Goal: Task Accomplishment & Management: Complete application form

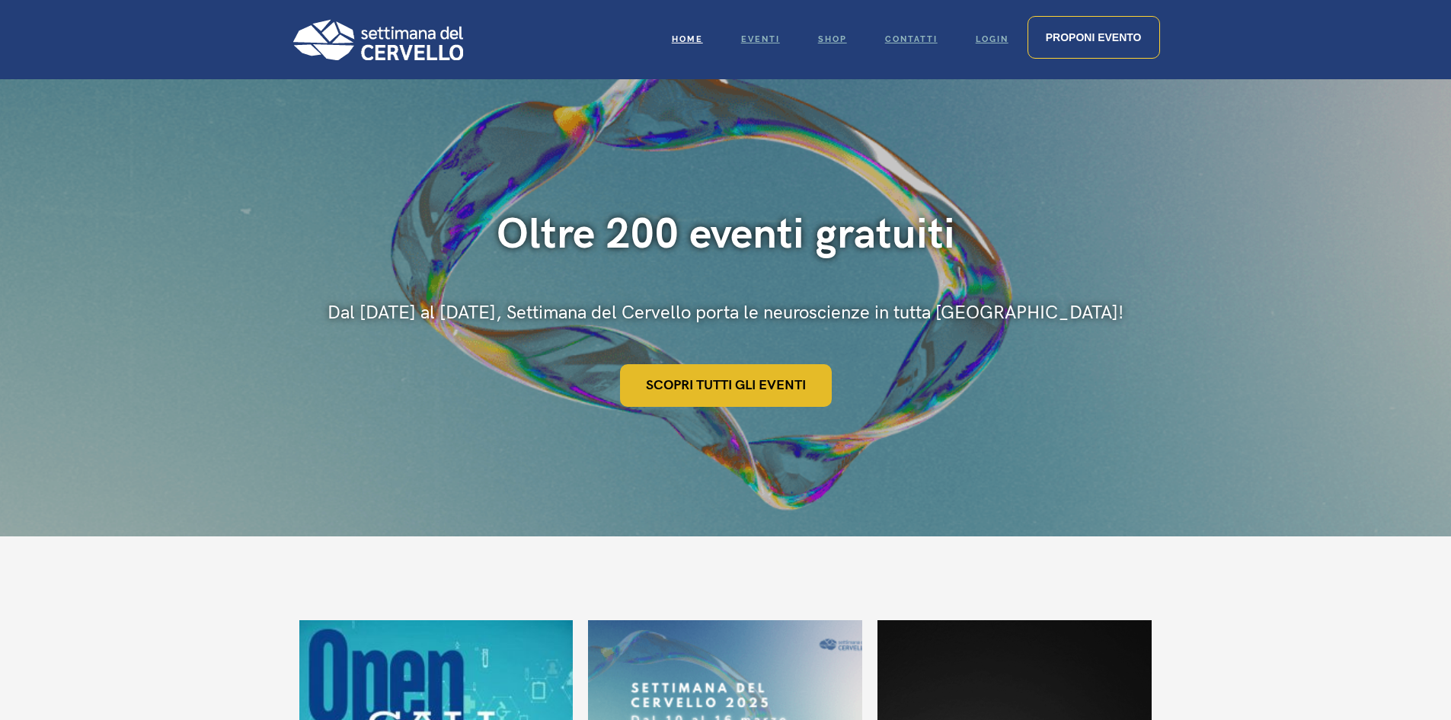
click at [727, 391] on link "Scopri tutti gli eventi" at bounding box center [726, 385] width 212 height 43
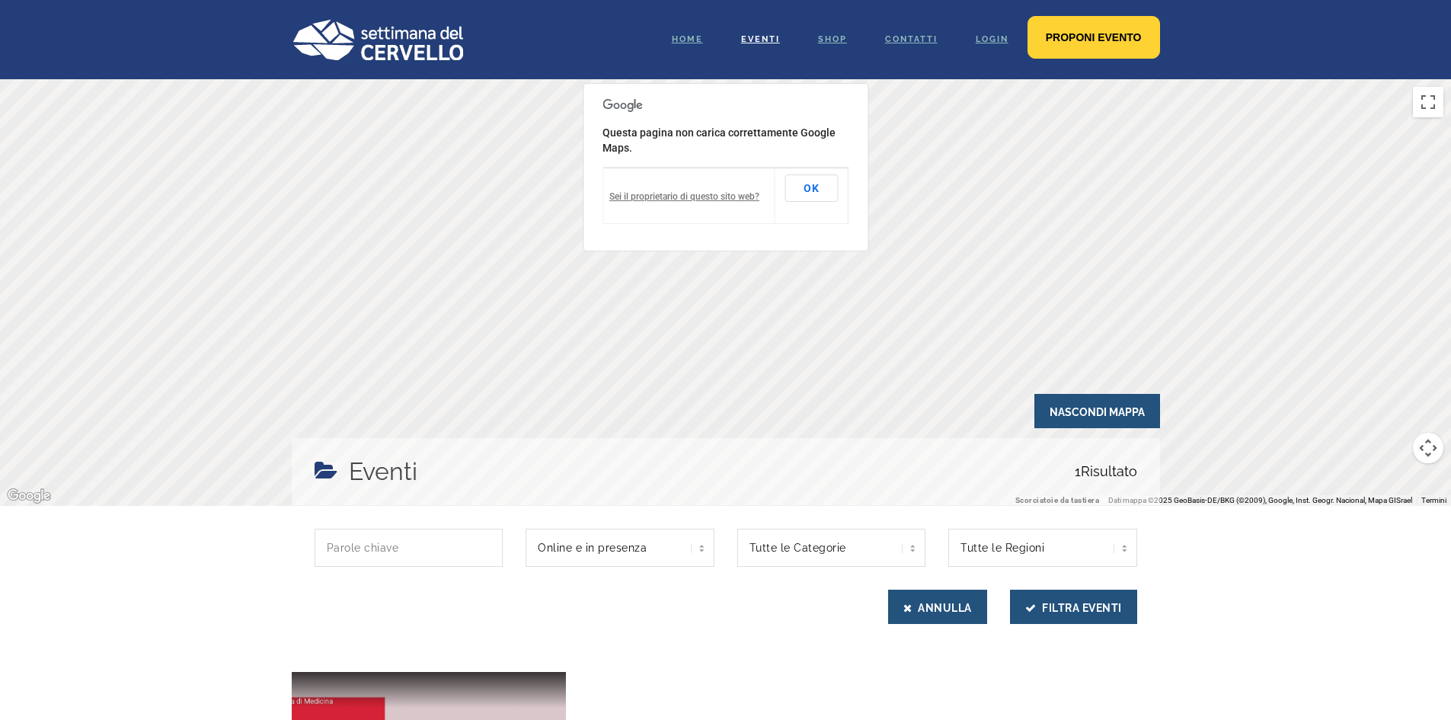
click at [1067, 45] on link "Proponi evento" at bounding box center [1094, 37] width 133 height 43
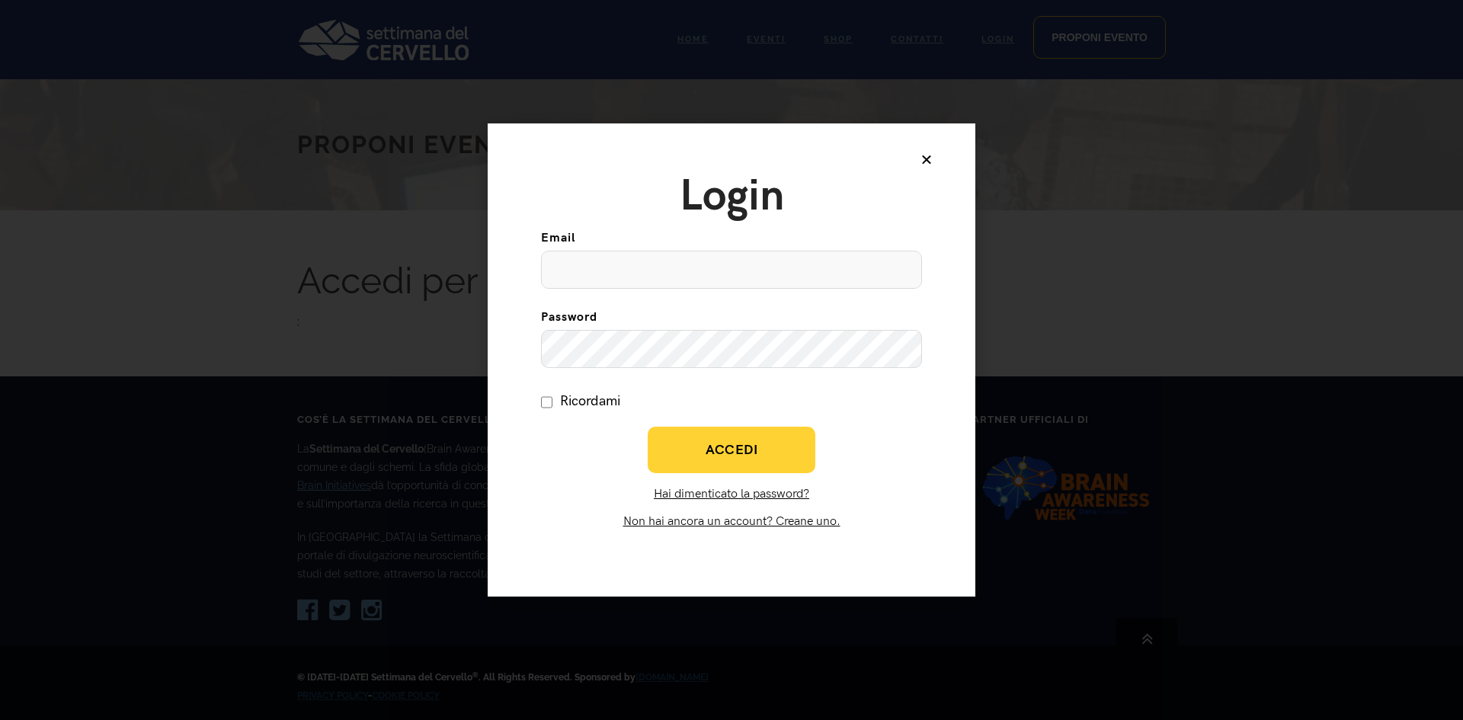
click at [789, 517] on link "Non hai ancora un account? Creane uno." at bounding box center [731, 521] width 217 height 14
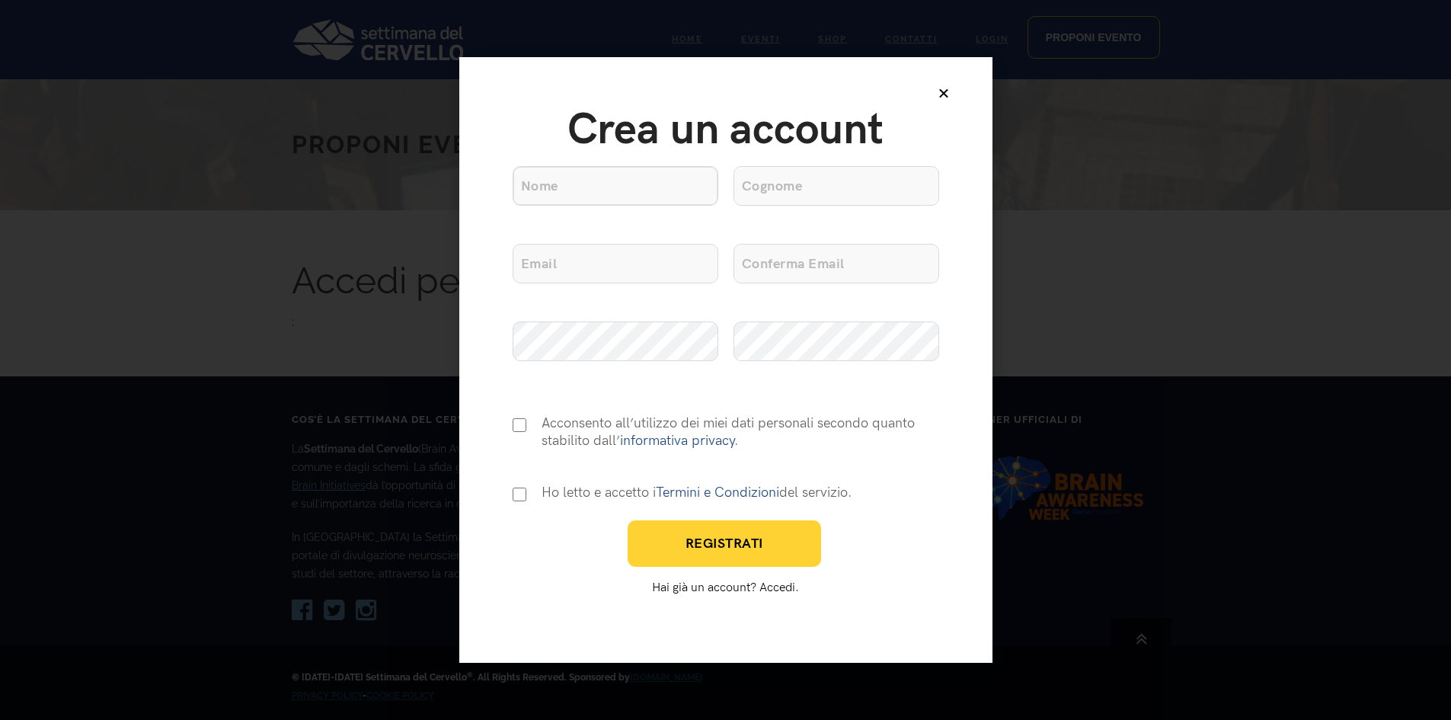
click at [596, 184] on input "Nome" at bounding box center [616, 186] width 206 height 40
type input "Rachele"
type input "Fabbri"
click at [627, 261] on input "Email" at bounding box center [616, 264] width 206 height 40
type input "fabbrirachele@gmail.com"
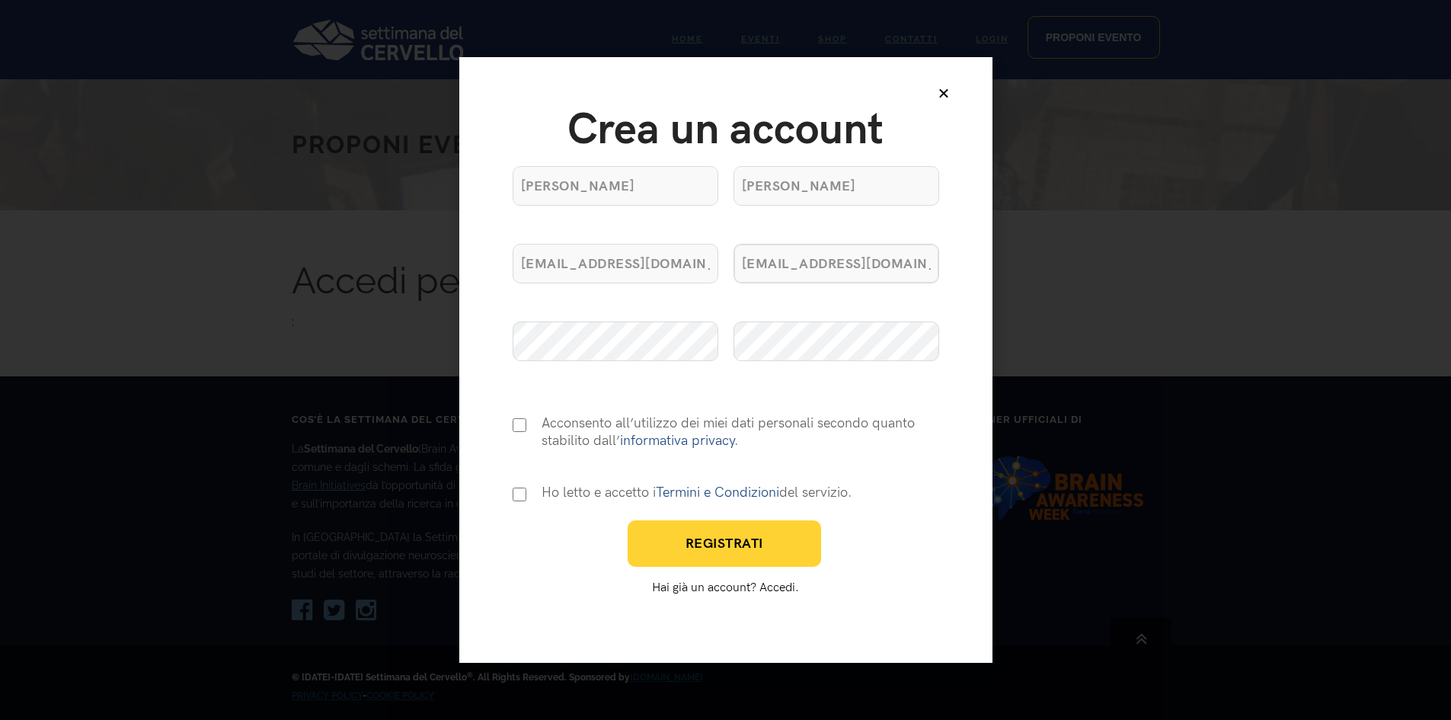
click at [907, 273] on input "fabbrirachele@gmail.co," at bounding box center [837, 264] width 206 height 40
type input "fabbrirachele@gmail.com"
click at [519, 427] on input "Consenso Privacy" at bounding box center [520, 425] width 14 height 15
checkbox input "true"
click at [522, 495] on input "Consenso T&C" at bounding box center [520, 494] width 14 height 15
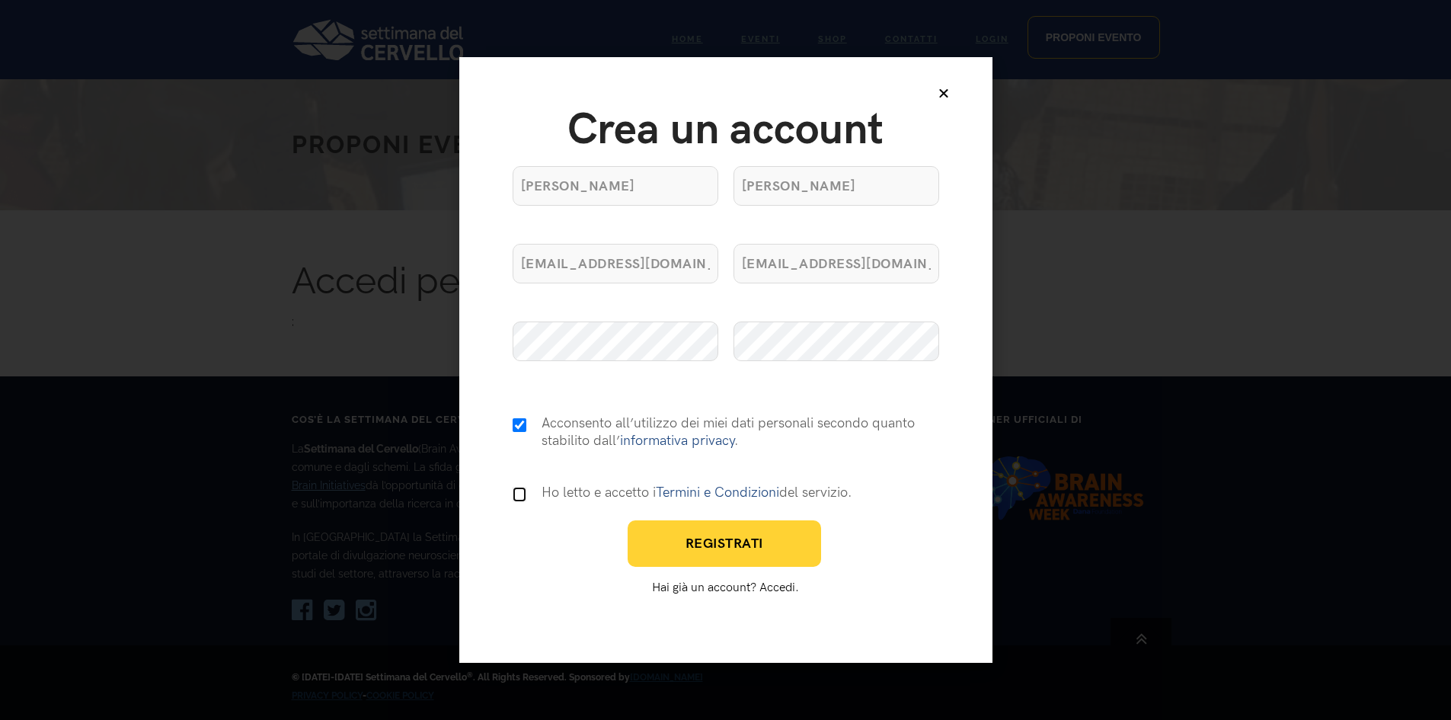
checkbox input "true"
click at [729, 554] on button "Registrati" at bounding box center [725, 543] width 194 height 46
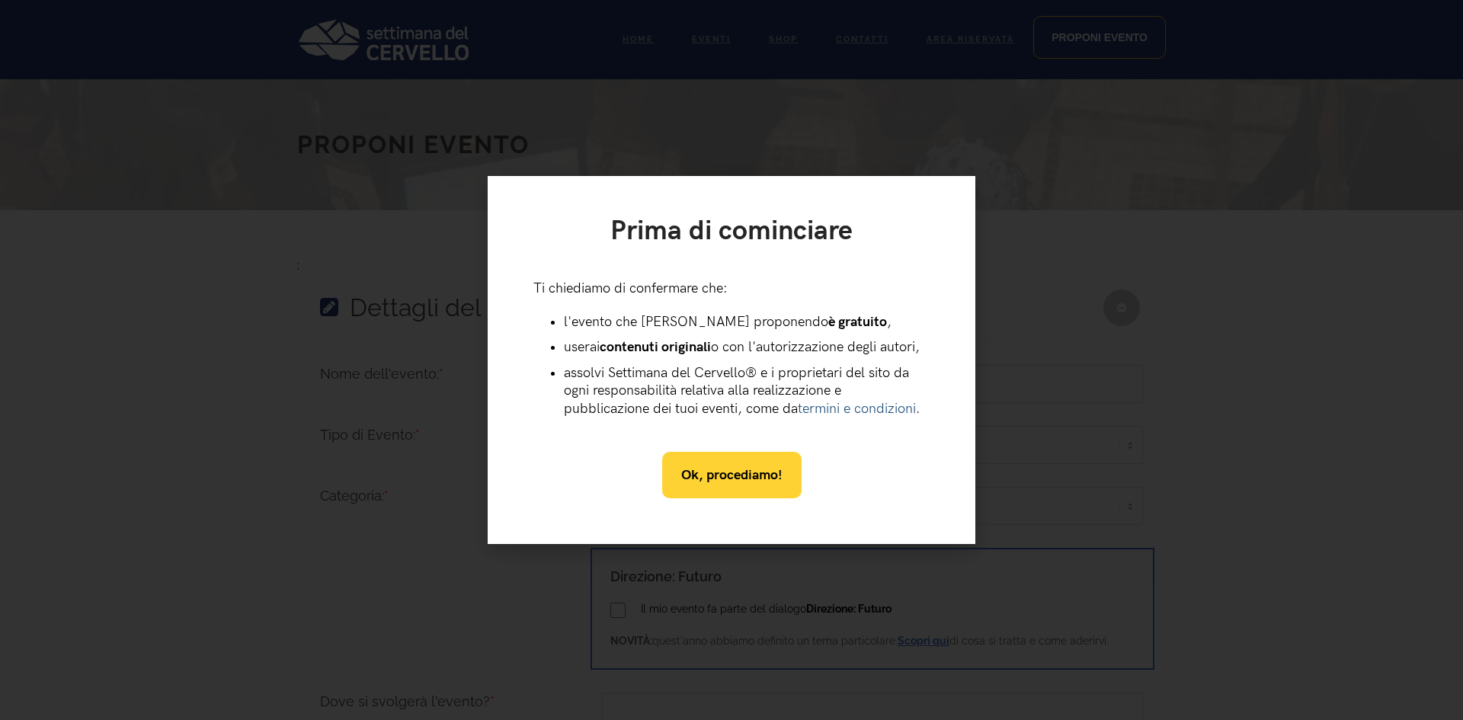
click at [696, 475] on span "Ok, procediamo!" at bounding box center [731, 475] width 101 height 18
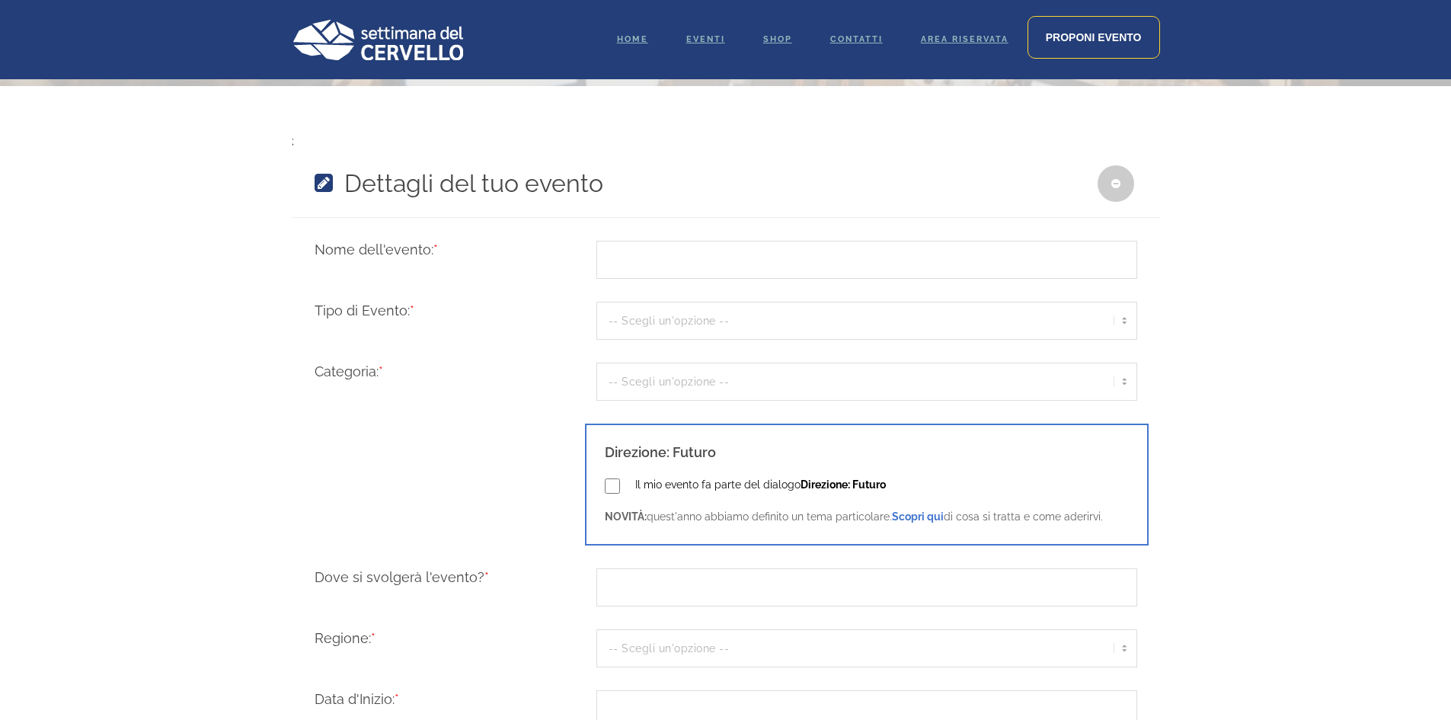
scroll to position [152, 0]
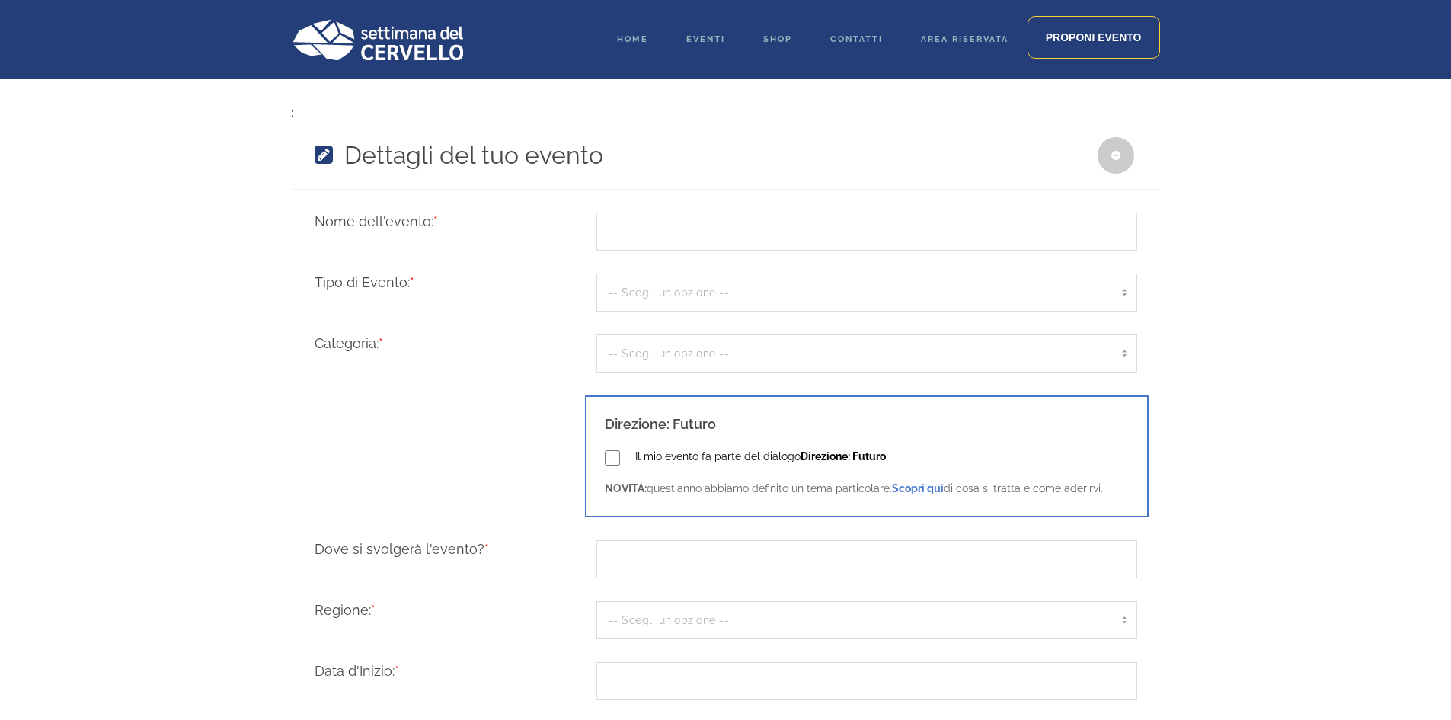
click at [914, 489] on link "Scopri qui" at bounding box center [918, 488] width 52 height 12
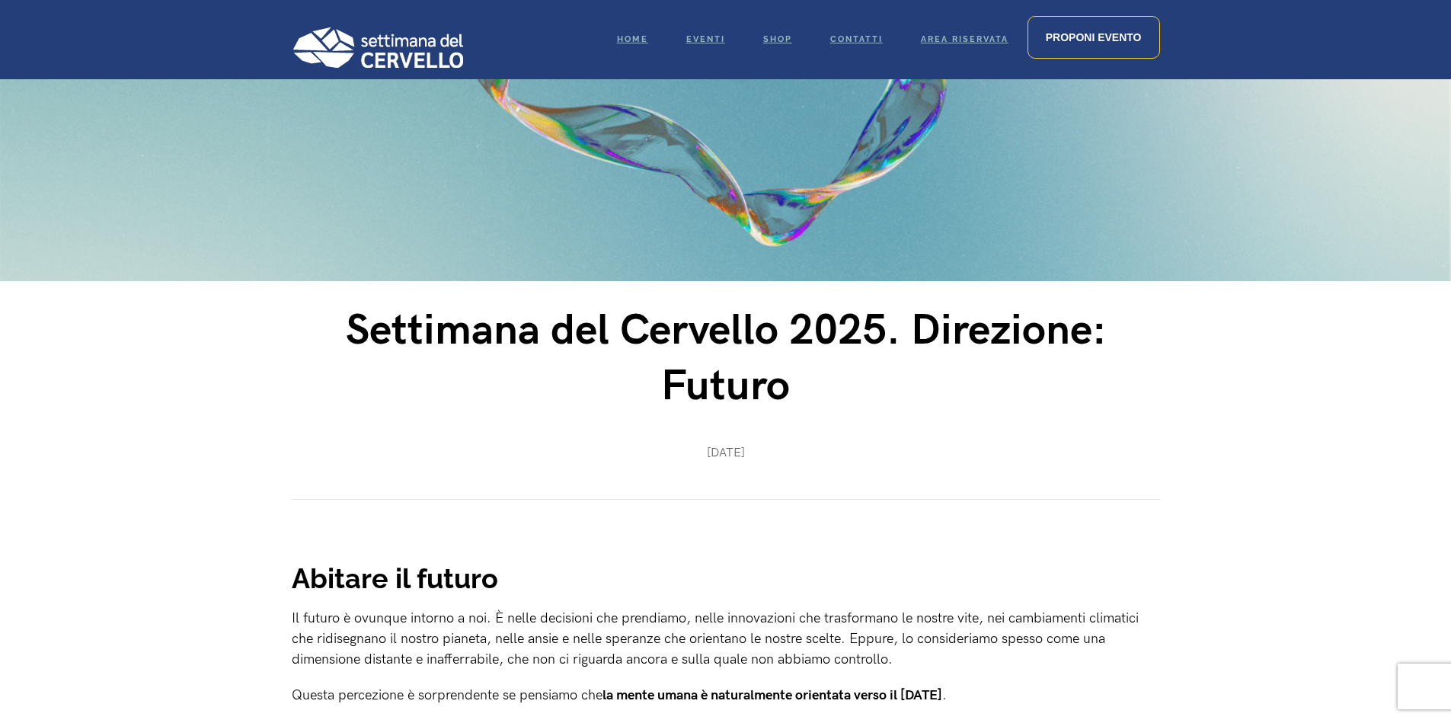
scroll to position [152, 0]
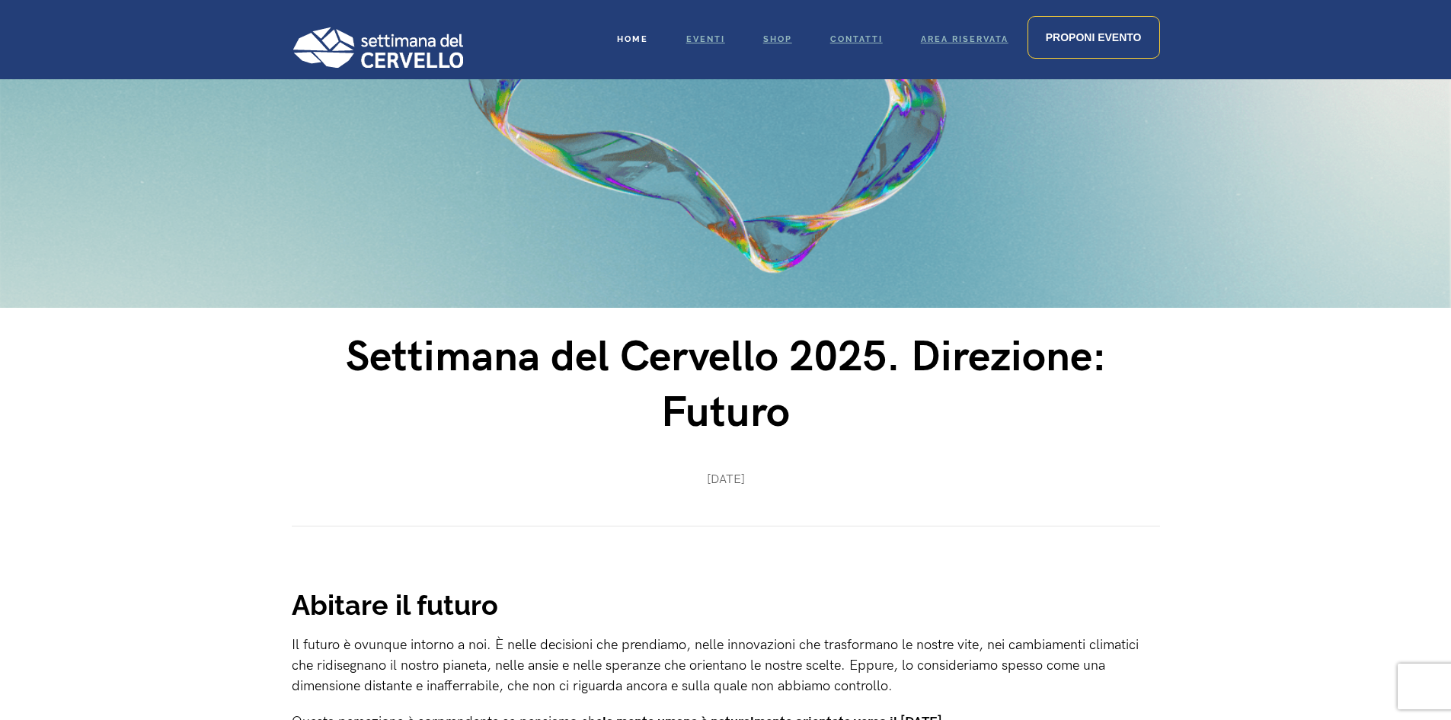
click at [626, 34] on span "Home" at bounding box center [632, 39] width 31 height 10
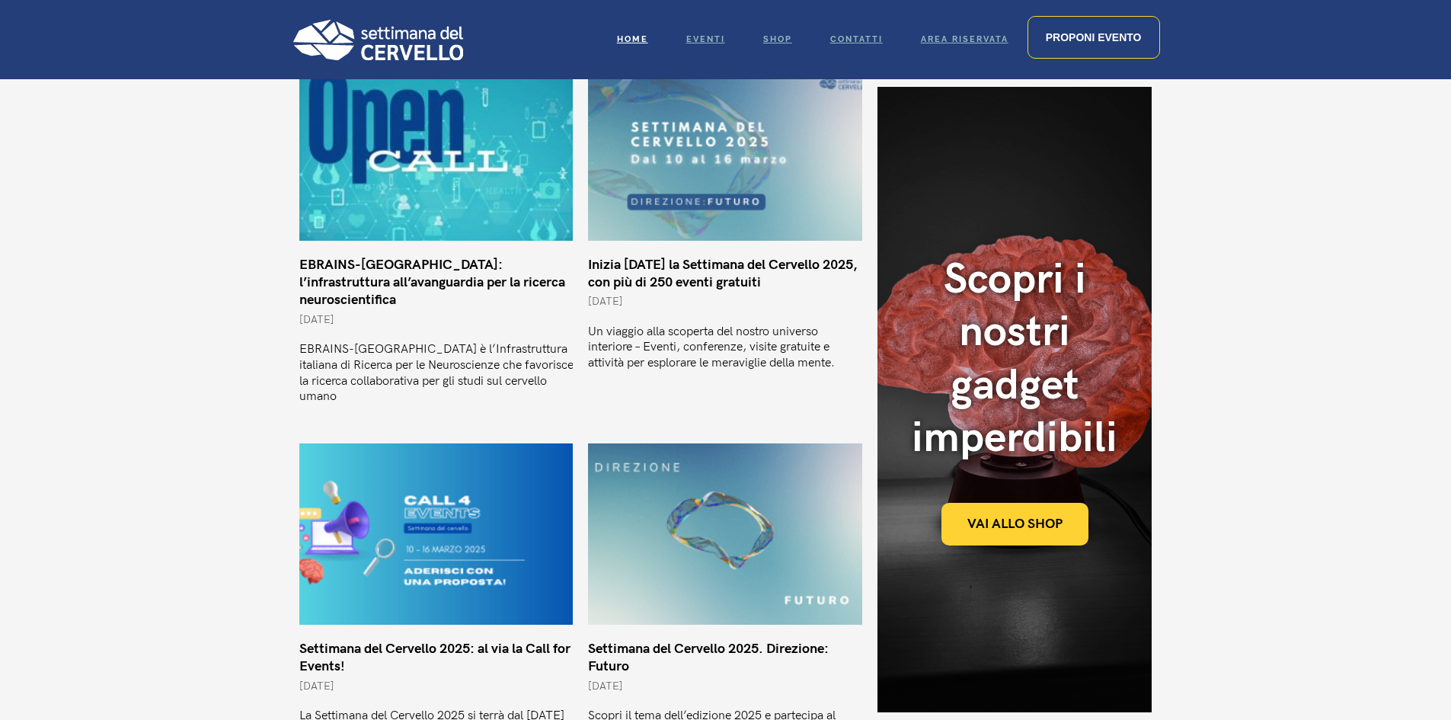
scroll to position [457, 0]
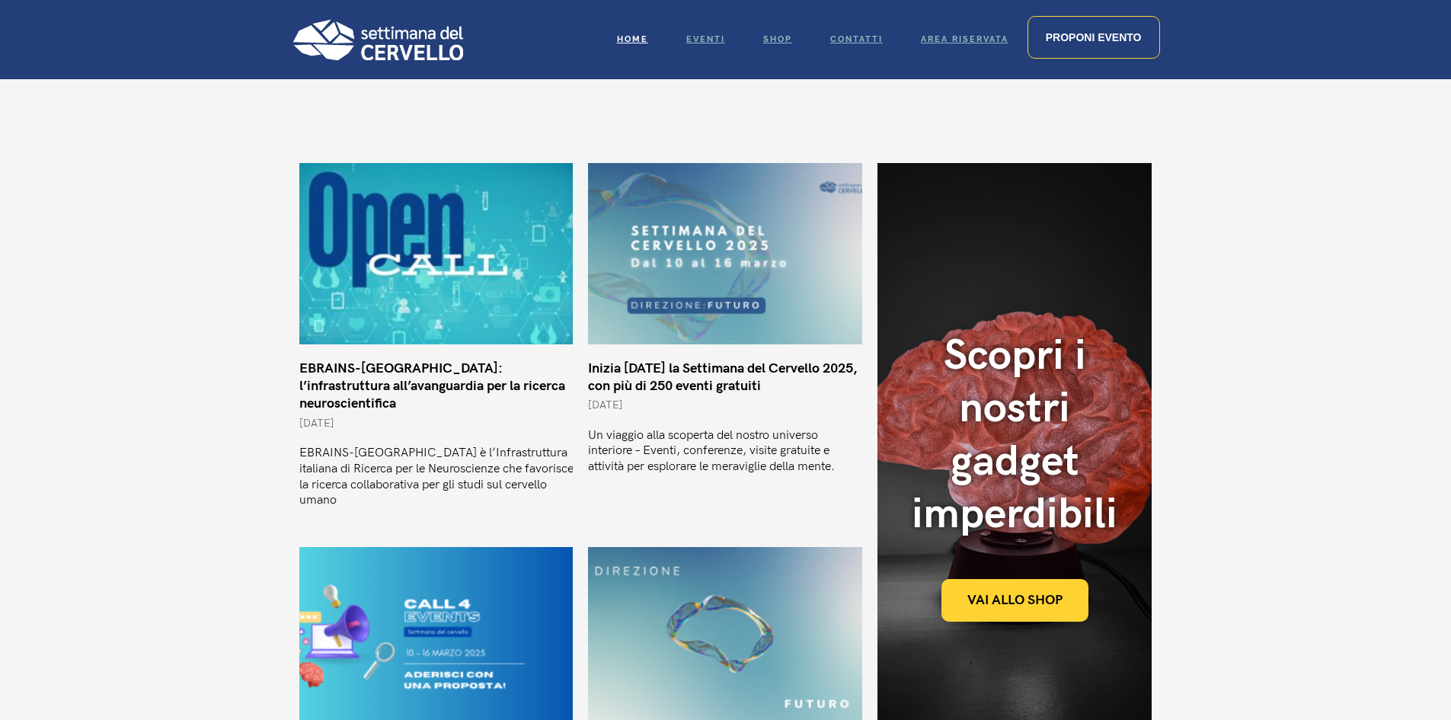
click at [405, 378] on link "EBRAINS-Italy: l’infrastruttura all’avanguardia per la ricerca neuroscientifica" at bounding box center [432, 386] width 266 height 52
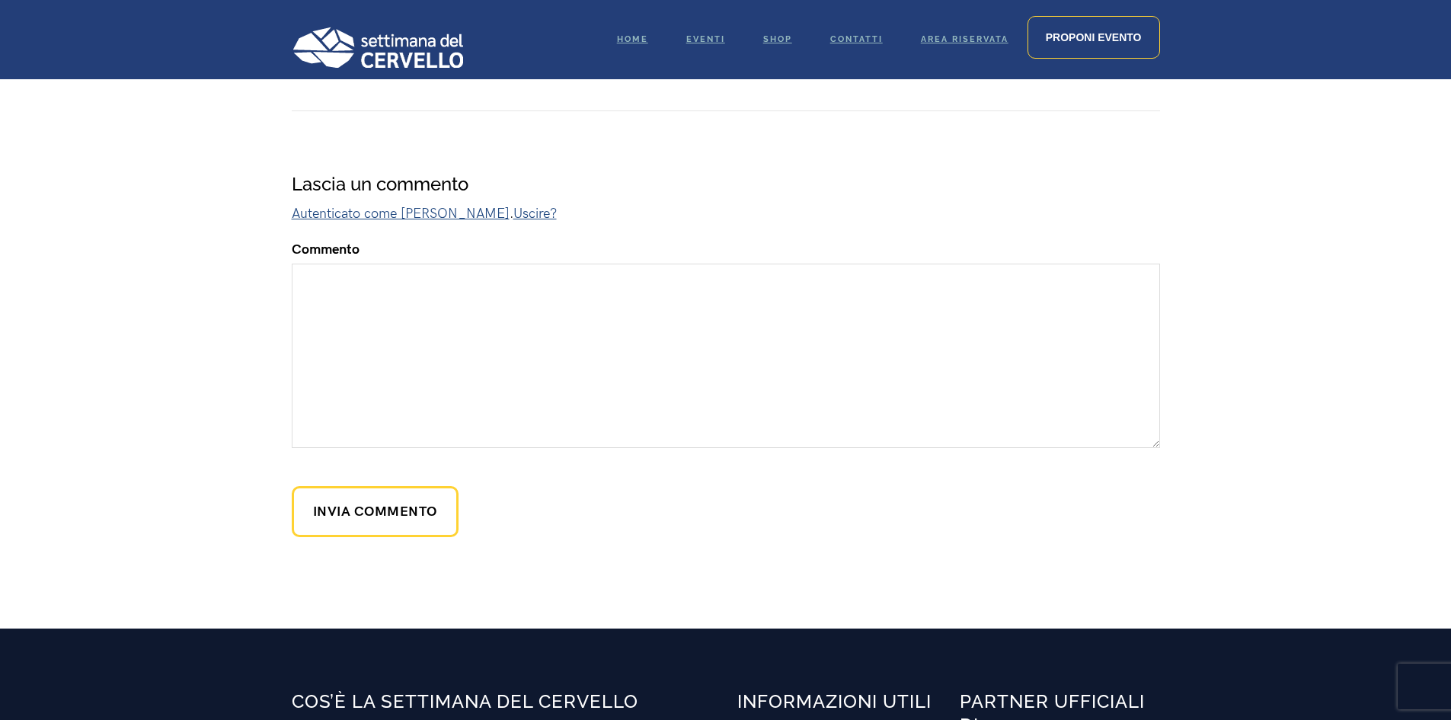
scroll to position [1448, 0]
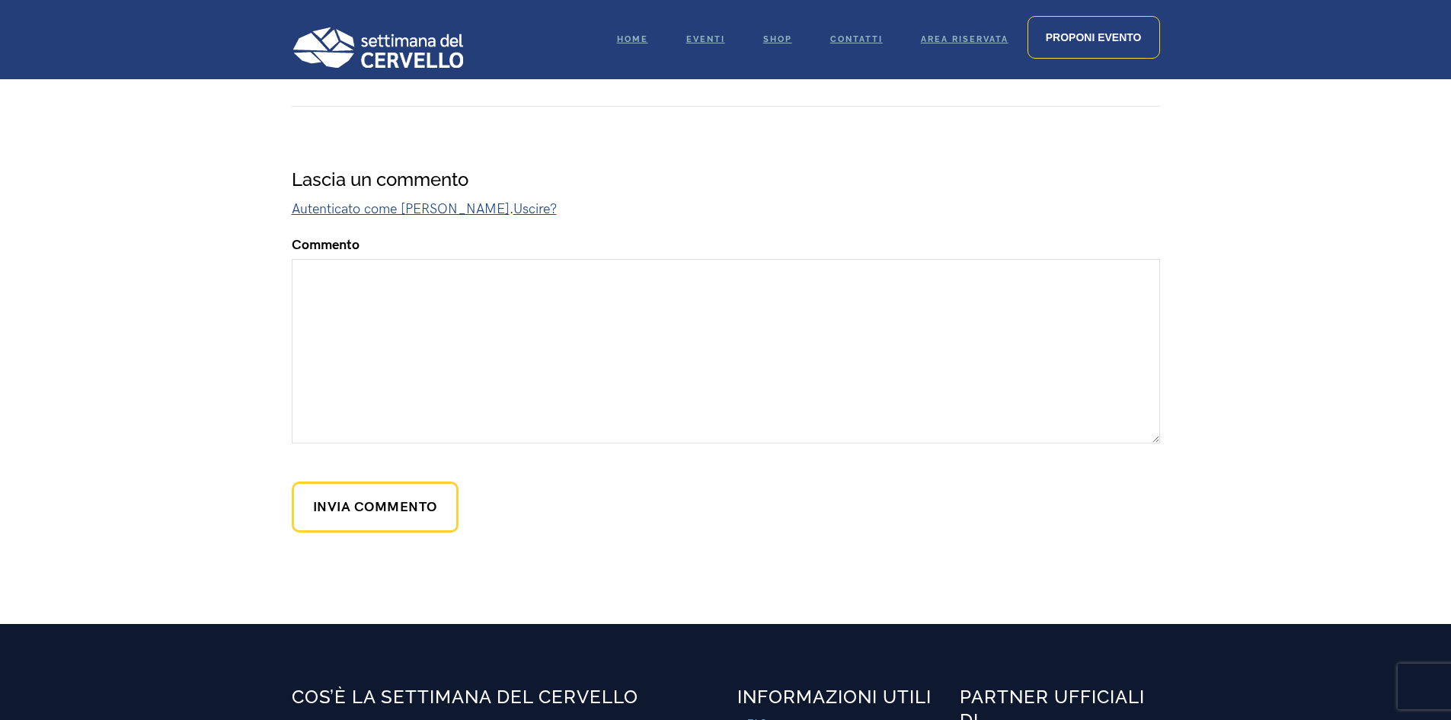
click at [499, 199] on p "Autenticato come Rachele Fabbri . Uscire?" at bounding box center [726, 209] width 869 height 21
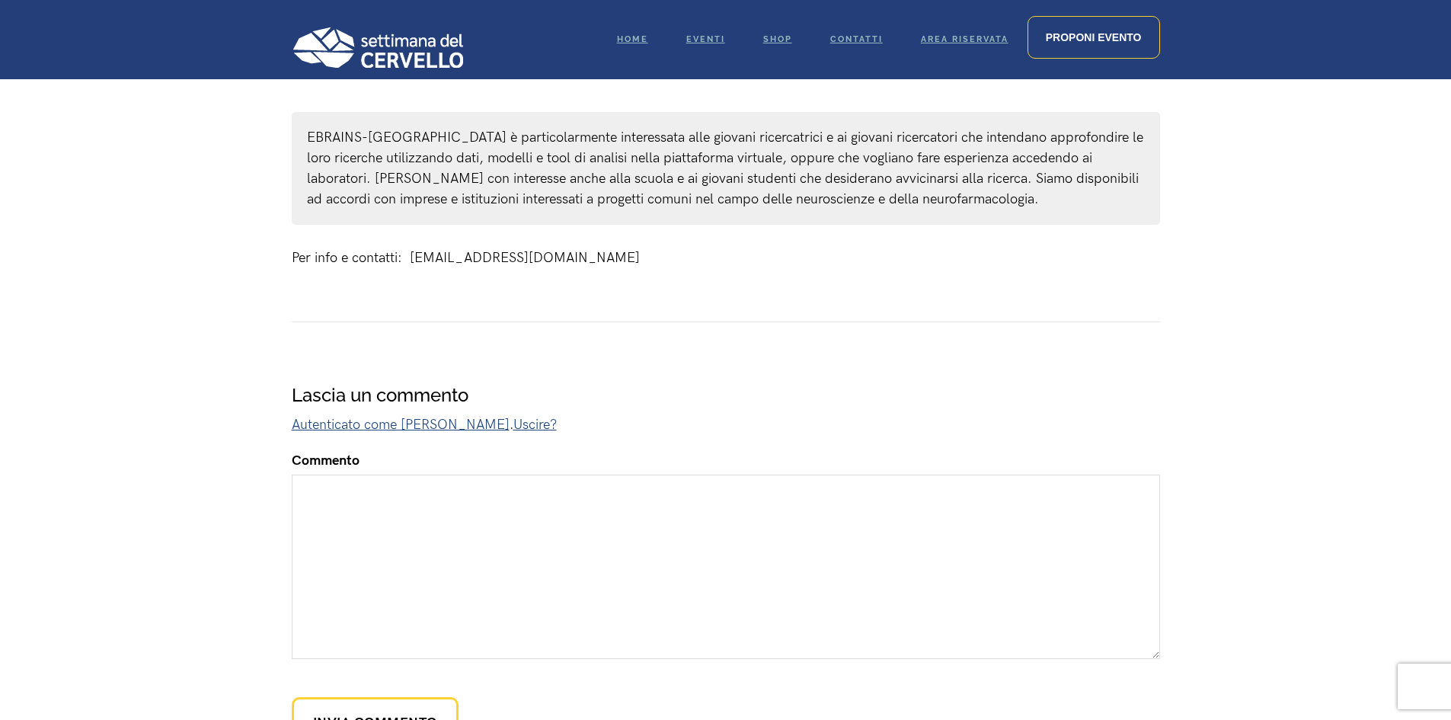
scroll to position [990, 0]
